Goal: Task Accomplishment & Management: Complete application form

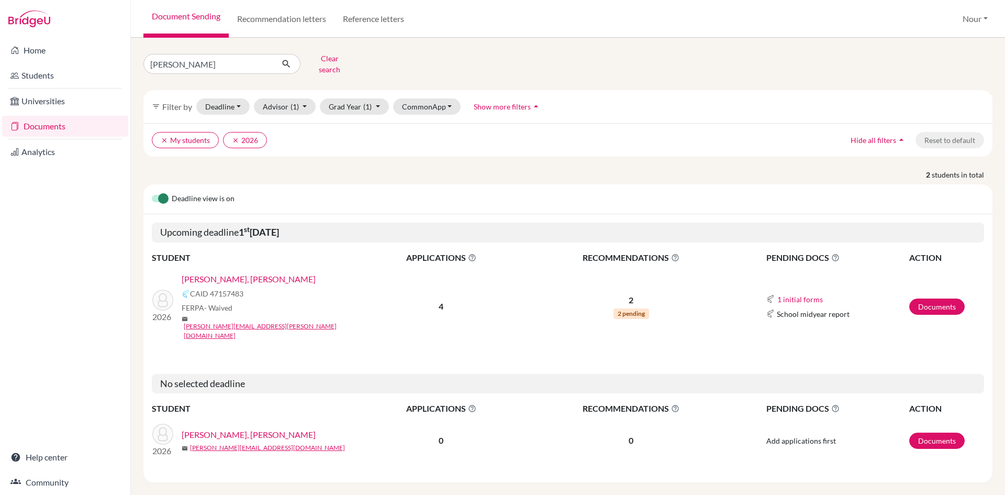
click at [233, 273] on link "[PERSON_NAME], [PERSON_NAME]" at bounding box center [249, 279] width 134 height 13
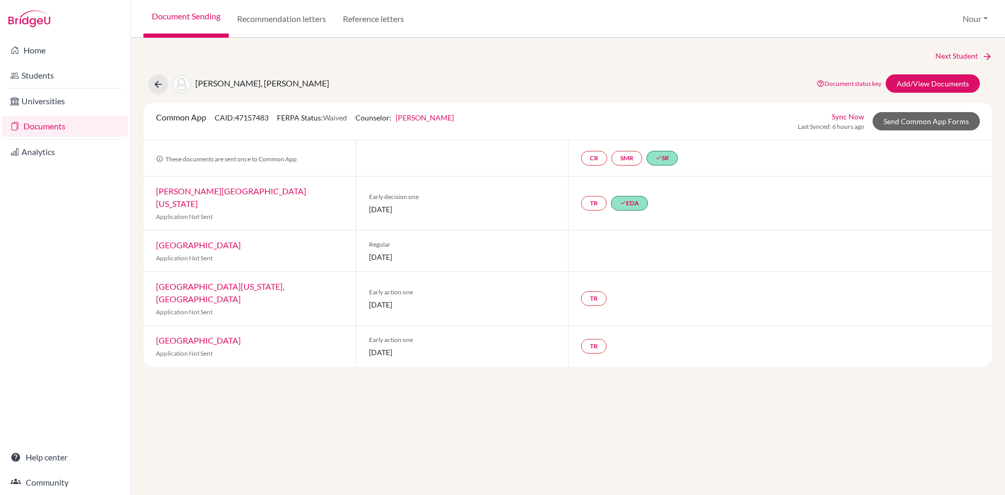
click at [584, 166] on div "CR SMR done SR" at bounding box center [631, 158] width 101 height 19
click at [593, 157] on link "CR" at bounding box center [594, 158] width 26 height 15
click at [593, 137] on small "Incomplete" at bounding box center [593, 136] width 101 height 9
click at [570, 125] on link "Counselor recommendation" at bounding box center [594, 126] width 92 height 9
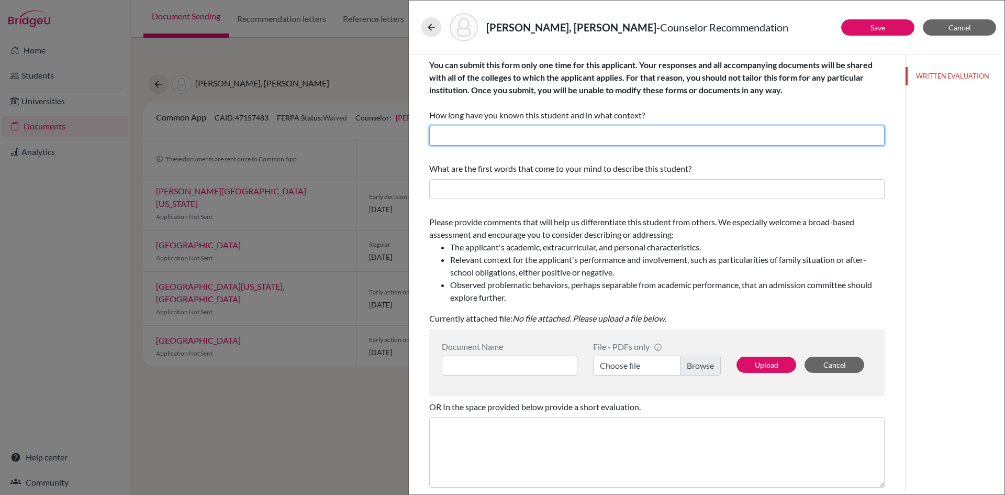
click at [512, 133] on input "text" at bounding box center [656, 136] width 455 height 20
type input "4 years as his career counselor"
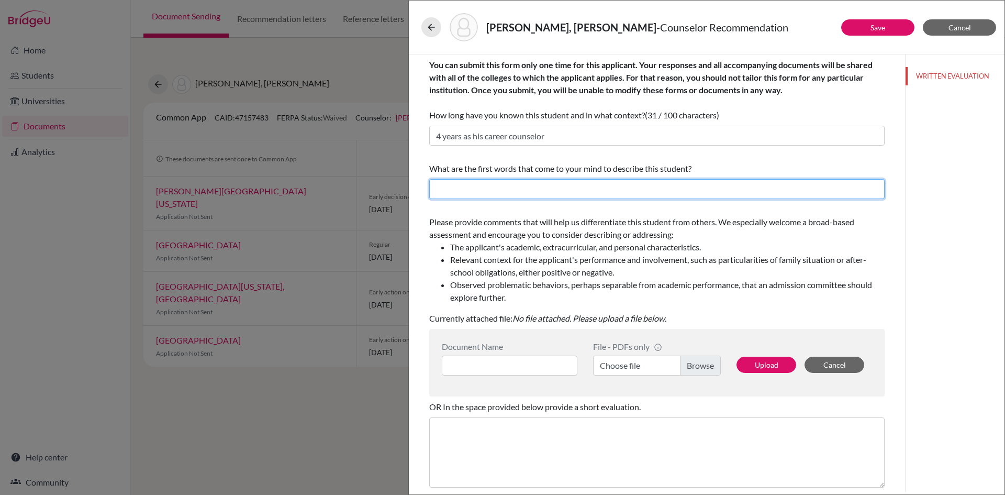
paste input "open, reflective, and eager to grow"
click at [439, 191] on input "open, reflective, and eager to grow" at bounding box center [656, 189] width 455 height 20
type input "Open, reflective, and eager to grow"
click at [709, 369] on label "Choose file" at bounding box center [657, 365] width 128 height 20
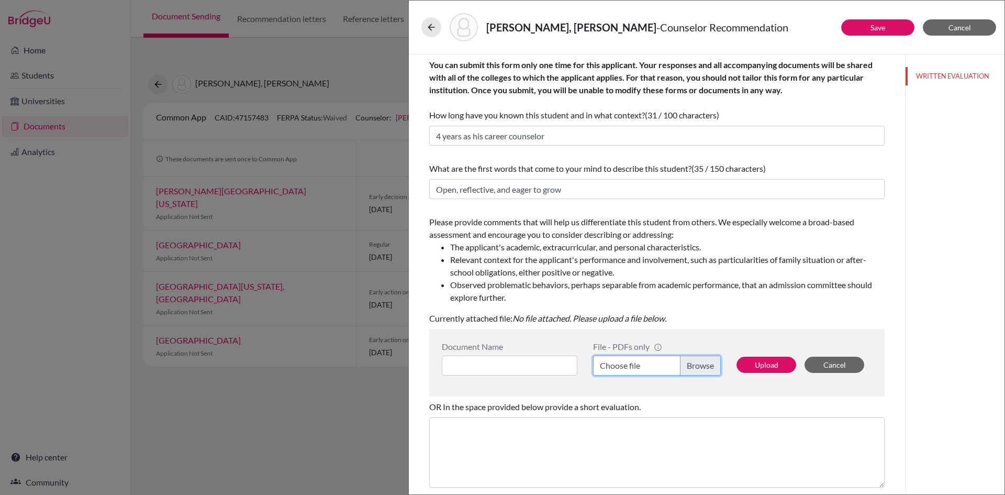
click at [709, 369] on input "Choose file" at bounding box center [657, 365] width 128 height 20
click at [532, 367] on input at bounding box center [510, 365] width 136 height 20
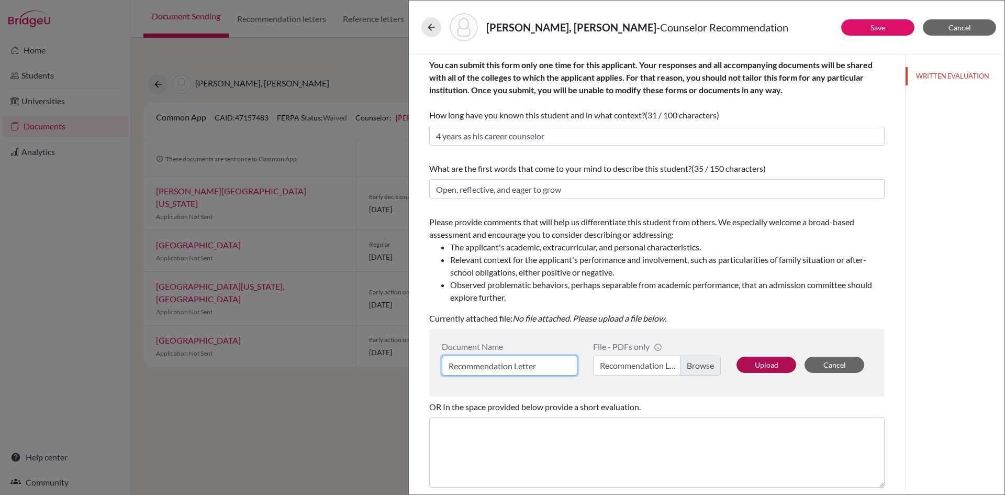
type input "Recommendation Letter"
click at [761, 360] on button "Upload" at bounding box center [766, 364] width 60 height 16
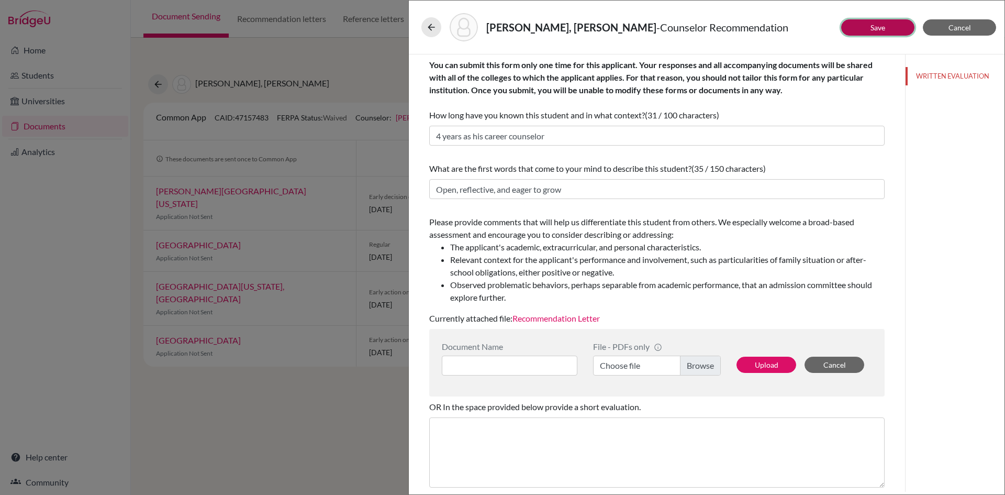
click at [903, 24] on button "Save" at bounding box center [877, 27] width 73 height 16
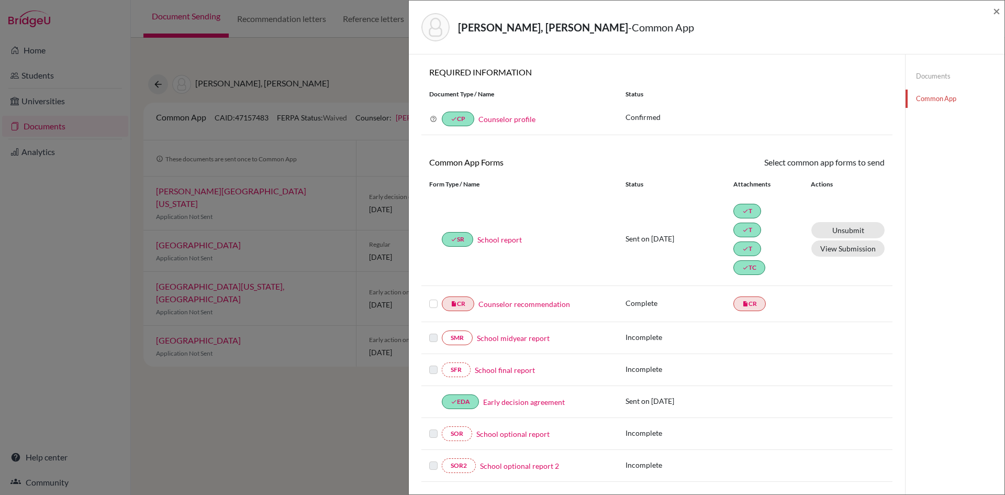
click at [432, 297] on label at bounding box center [433, 297] width 8 height 0
click at [0, 0] on input "checkbox" at bounding box center [0, 0] width 0 height 0
click at [852, 171] on link "Send" at bounding box center [862, 164] width 43 height 16
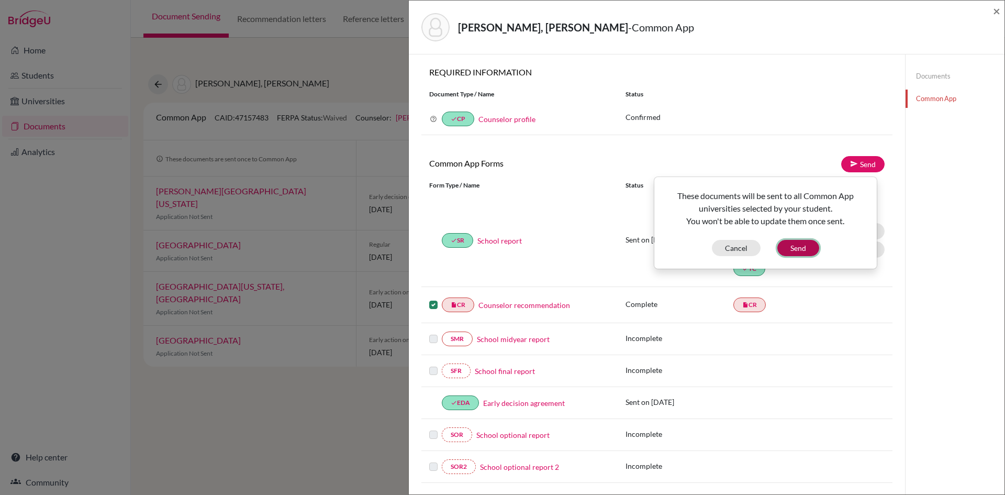
click at [793, 248] on button "Send" at bounding box center [798, 248] width 42 height 16
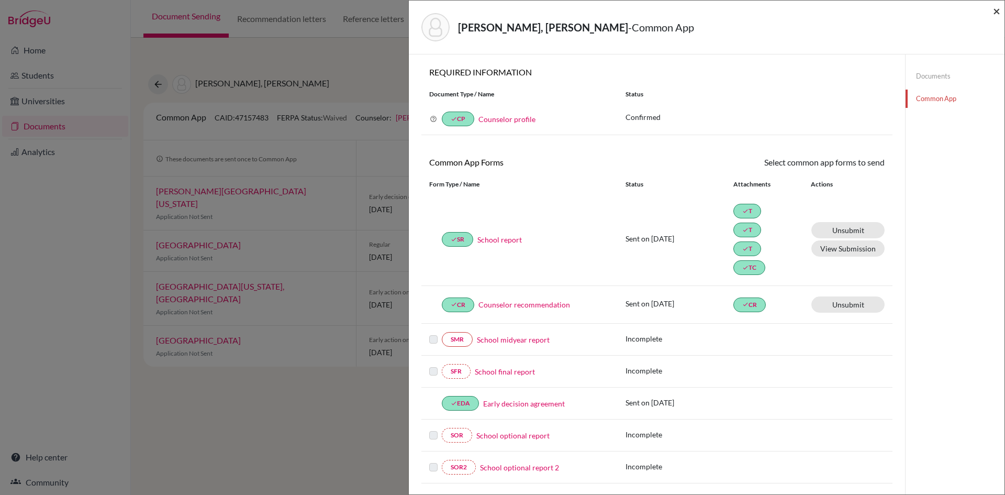
click at [997, 9] on span "×" at bounding box center [996, 10] width 7 height 15
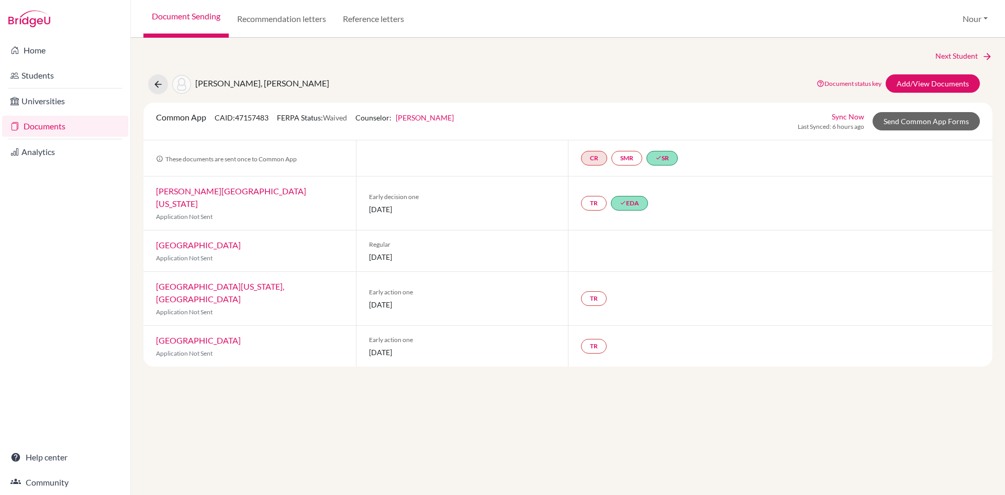
click at [614, 373] on div "Next Student Ahmed, Rahman Document status key TR Requirement. Document not upl…" at bounding box center [568, 266] width 874 height 457
